Goal: Task Accomplishment & Management: Use online tool/utility

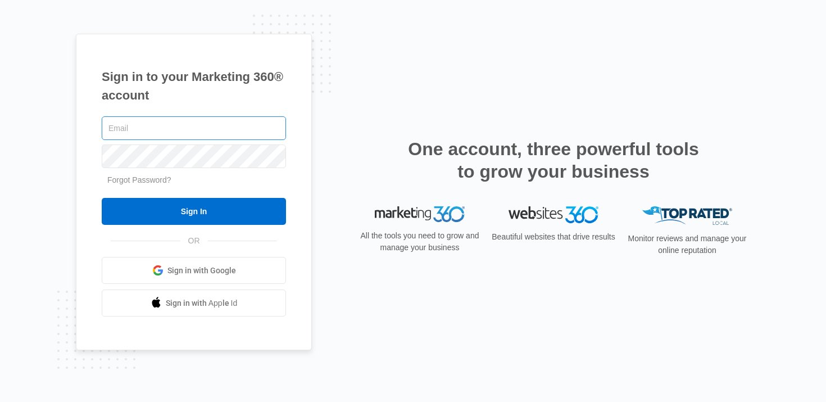
type input "[PERSON_NAME][EMAIL_ADDRESS][PERSON_NAME][DOMAIN_NAME]"
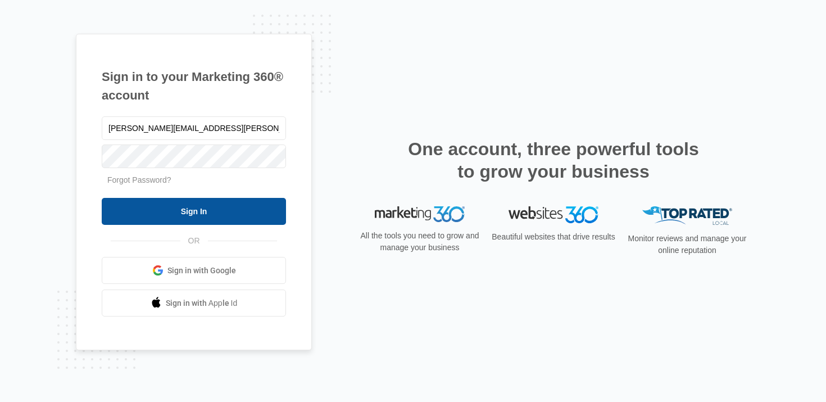
click at [189, 214] on input "Sign In" at bounding box center [194, 211] width 184 height 27
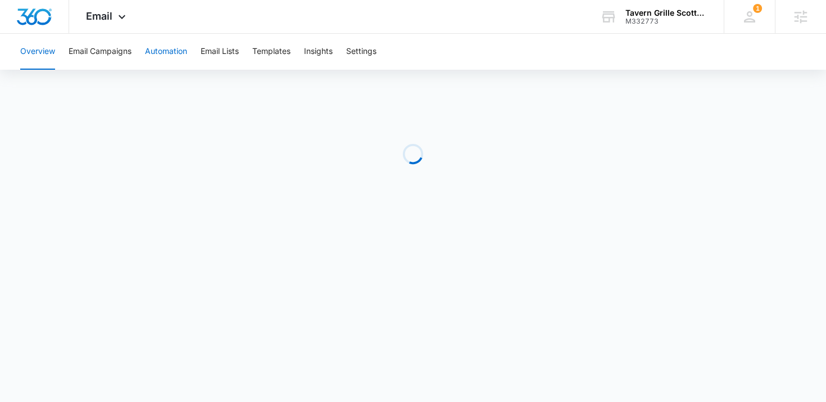
click at [160, 50] on button "Automation" at bounding box center [166, 52] width 42 height 36
